Goal: Information Seeking & Learning: Learn about a topic

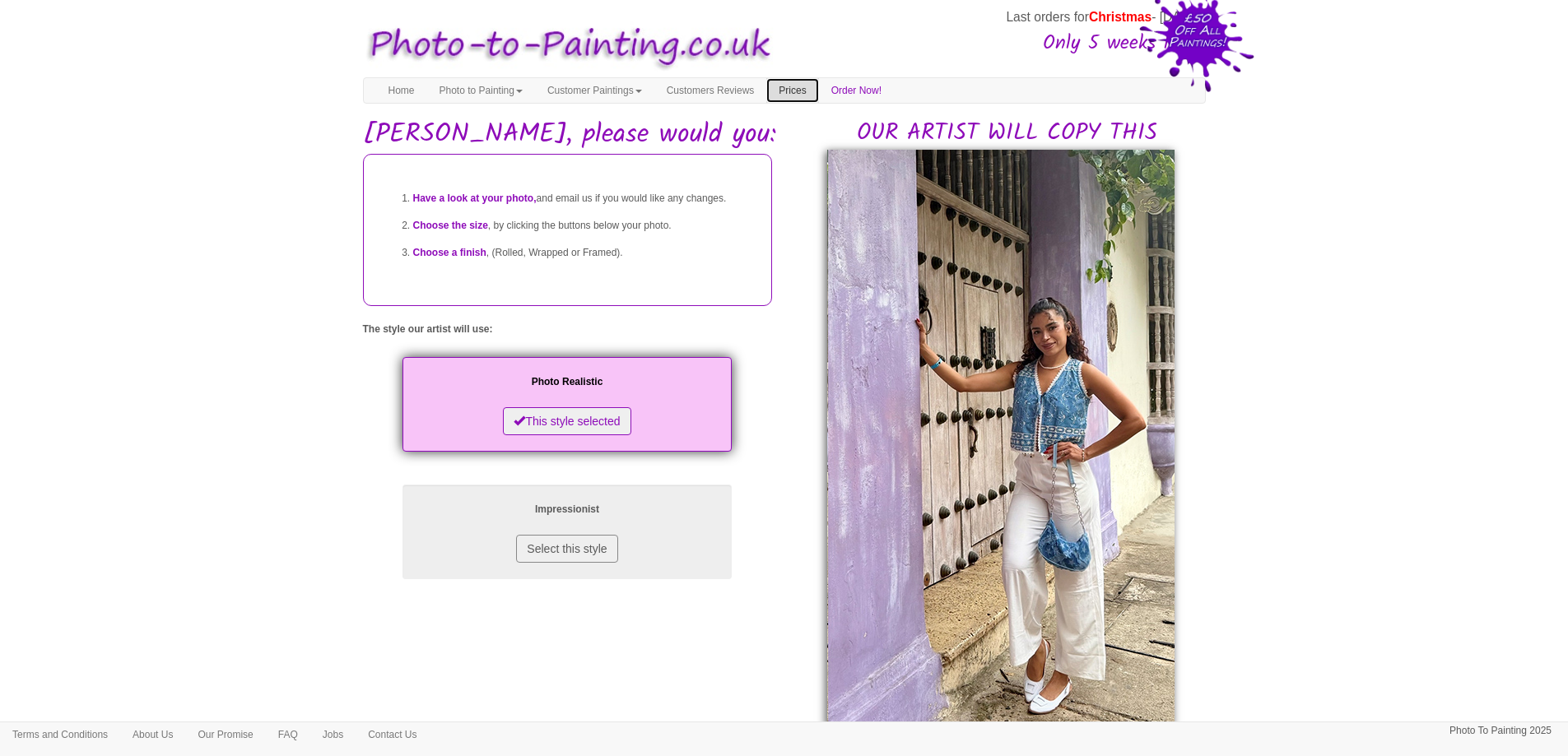
click at [818, 89] on link "Prices" at bounding box center [792, 91] width 52 height 24
